Goal: Check status

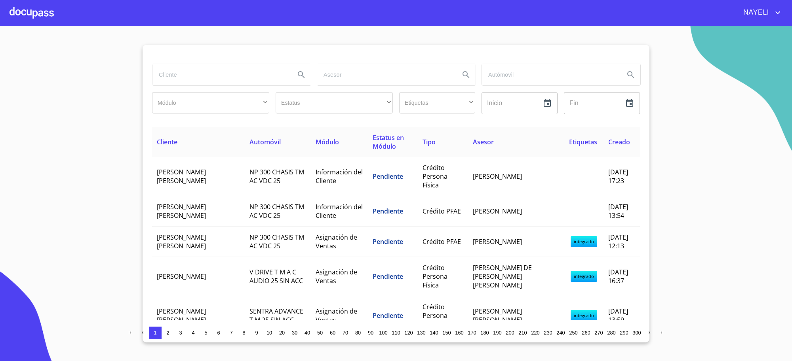
click at [184, 76] on input "search" at bounding box center [220, 74] width 136 height 21
type input "[PERSON_NAME]"
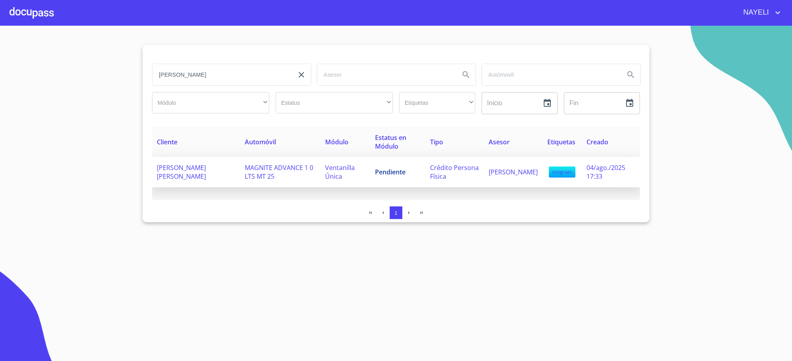
click at [391, 170] on span "Pendiente" at bounding box center [390, 172] width 30 height 9
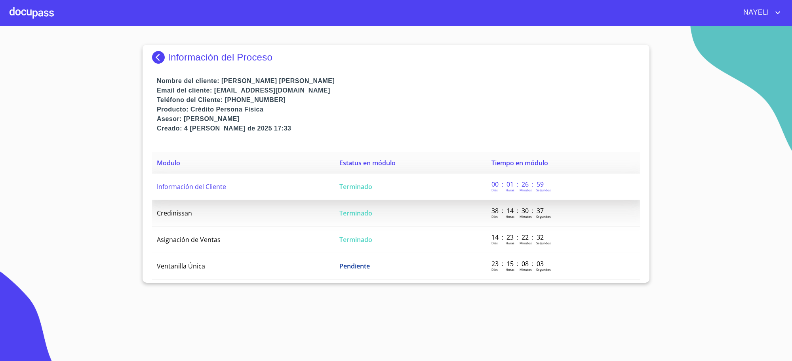
click at [387, 185] on td "Terminado" at bounding box center [410, 187] width 152 height 27
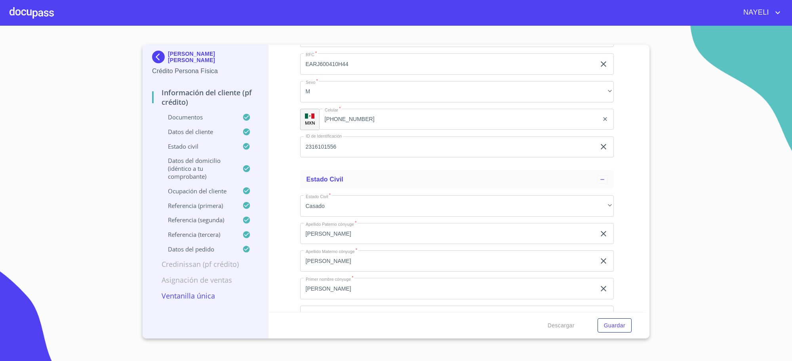
scroll to position [2902, 0]
click at [313, 142] on input "2316101556" at bounding box center [448, 146] width 296 height 21
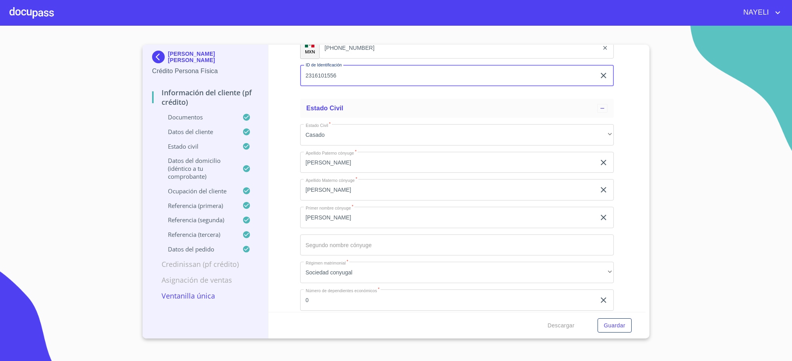
scroll to position [2969, 0]
click at [346, 52] on input "[PHONE_NUMBER]" at bounding box center [459, 52] width 280 height 21
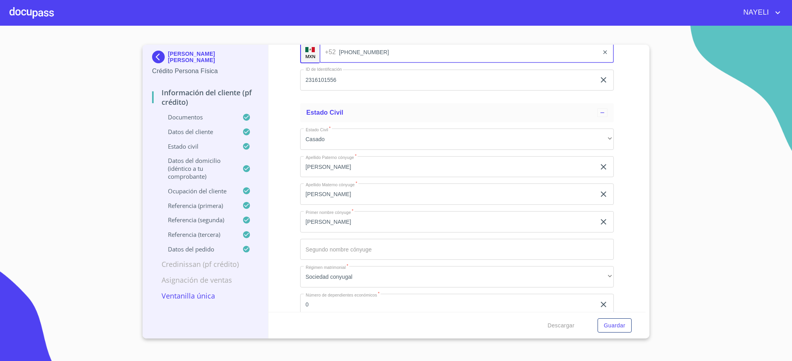
click at [346, 52] on input "[PHONE_NUMBER]" at bounding box center [469, 52] width 260 height 21
click at [368, 54] on input "[PHONE_NUMBER]" at bounding box center [469, 52] width 260 height 21
click at [165, 57] on img at bounding box center [160, 57] width 16 height 13
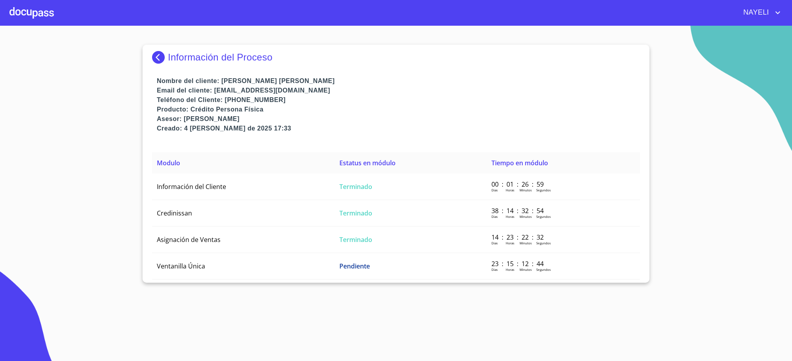
click at [189, 52] on p "Información del Proceso" at bounding box center [220, 57] width 104 height 11
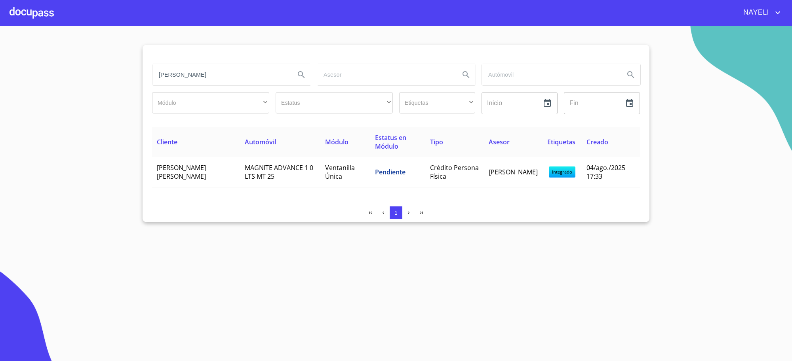
click at [228, 78] on input "[PERSON_NAME]" at bounding box center [220, 74] width 136 height 21
paste input "[PERSON_NAME] [PERSON_NAME]"
type input "[PERSON_NAME] [PERSON_NAME]"
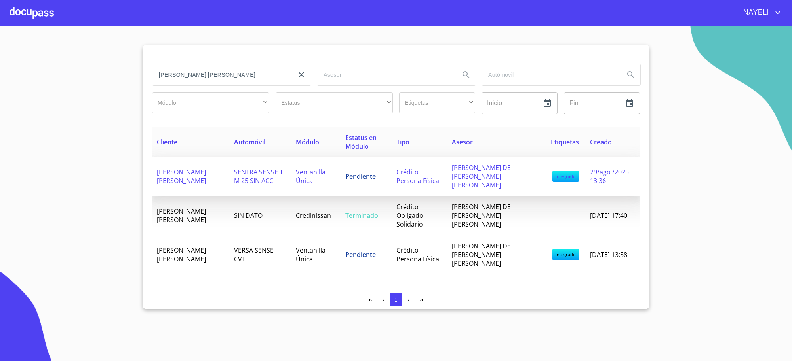
click at [371, 176] on span "Pendiente" at bounding box center [360, 176] width 30 height 9
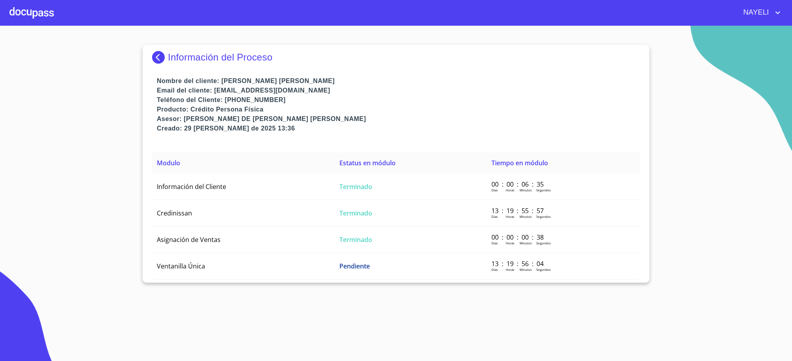
click at [371, 176] on td "Terminado" at bounding box center [410, 187] width 152 height 27
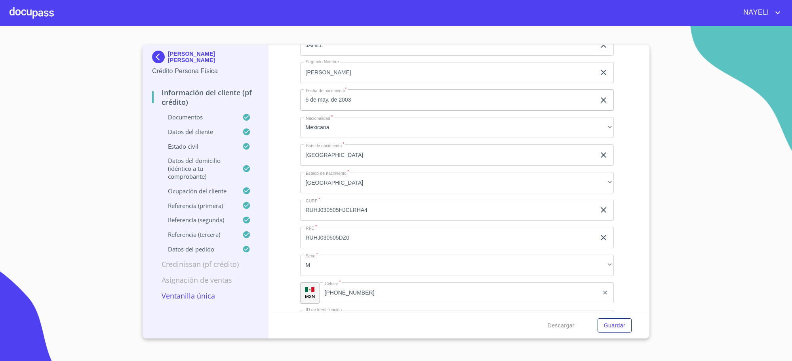
scroll to position [2870, 0]
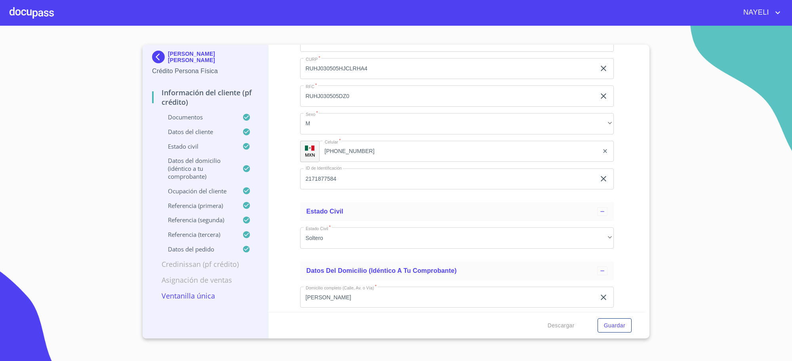
click at [315, 176] on input "2171877584" at bounding box center [448, 179] width 296 height 21
click at [376, 146] on input "[PHONE_NUMBER]" at bounding box center [469, 151] width 260 height 21
click at [377, 145] on input "[PHONE_NUMBER]" at bounding box center [469, 151] width 260 height 21
